Goal: Task Accomplishment & Management: Complete application form

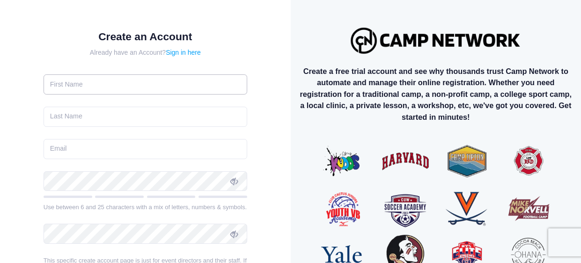
click at [223, 78] on input "text" at bounding box center [146, 85] width 204 height 20
type input "[PERSON_NAME]"
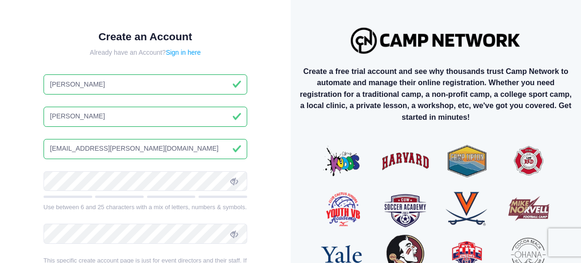
drag, startPoint x: 131, startPoint y: 149, endPoint x: 45, endPoint y: 150, distance: 86.7
click at [45, 150] on input "[EMAIL_ADDRESS][PERSON_NAME][DOMAIN_NAME]" at bounding box center [146, 149] width 204 height 20
type input "[EMAIL_ADDRESS][DOMAIN_NAME]"
click at [236, 180] on icon at bounding box center [234, 181] width 7 height 7
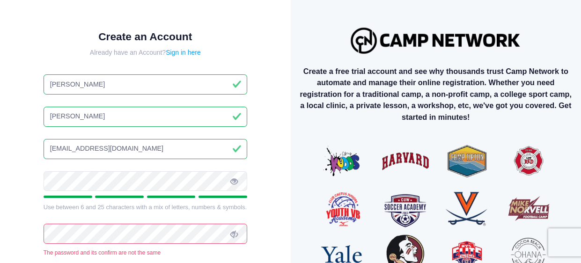
click at [238, 233] on span at bounding box center [234, 234] width 16 height 16
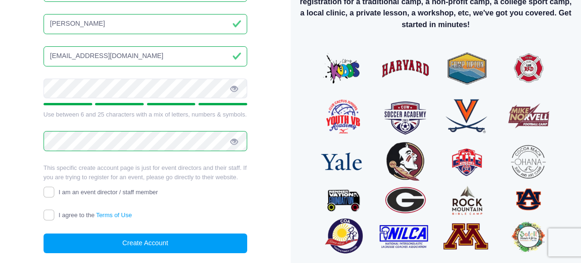
scroll to position [120, 0]
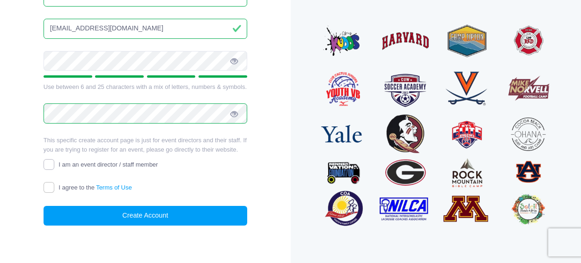
click at [53, 165] on input "I am an event director / staff member" at bounding box center [49, 164] width 11 height 11
checkbox input "true"
click at [47, 188] on input "I agree to the Terms of Use" at bounding box center [49, 187] width 11 height 11
checkbox input "true"
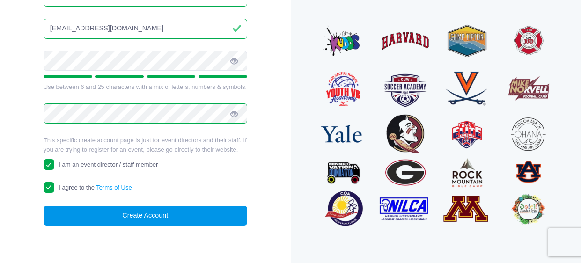
click at [84, 210] on button "Create Account" at bounding box center [146, 216] width 204 height 20
